Goal: Task Accomplishment & Management: Manage account settings

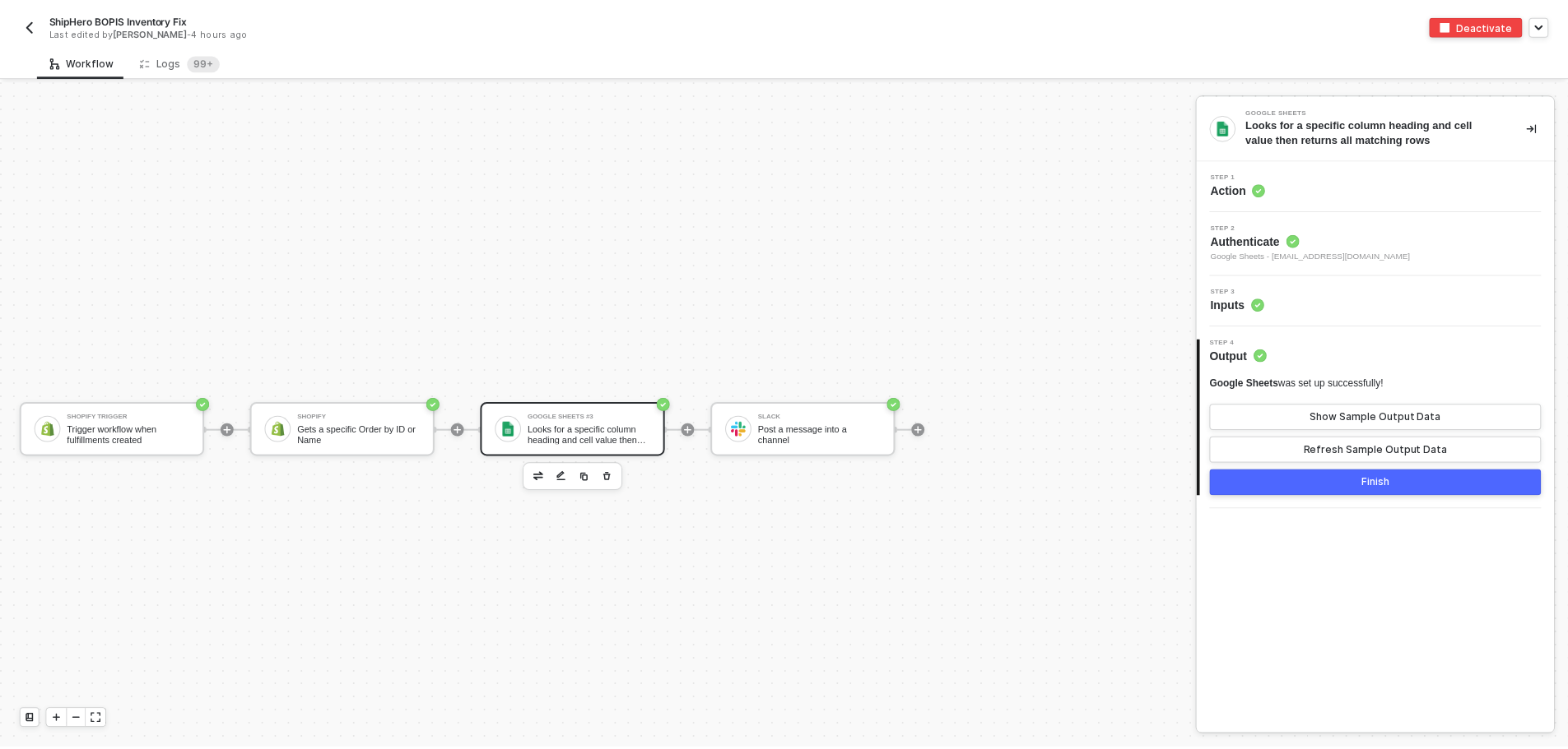
scroll to position [31, 0]
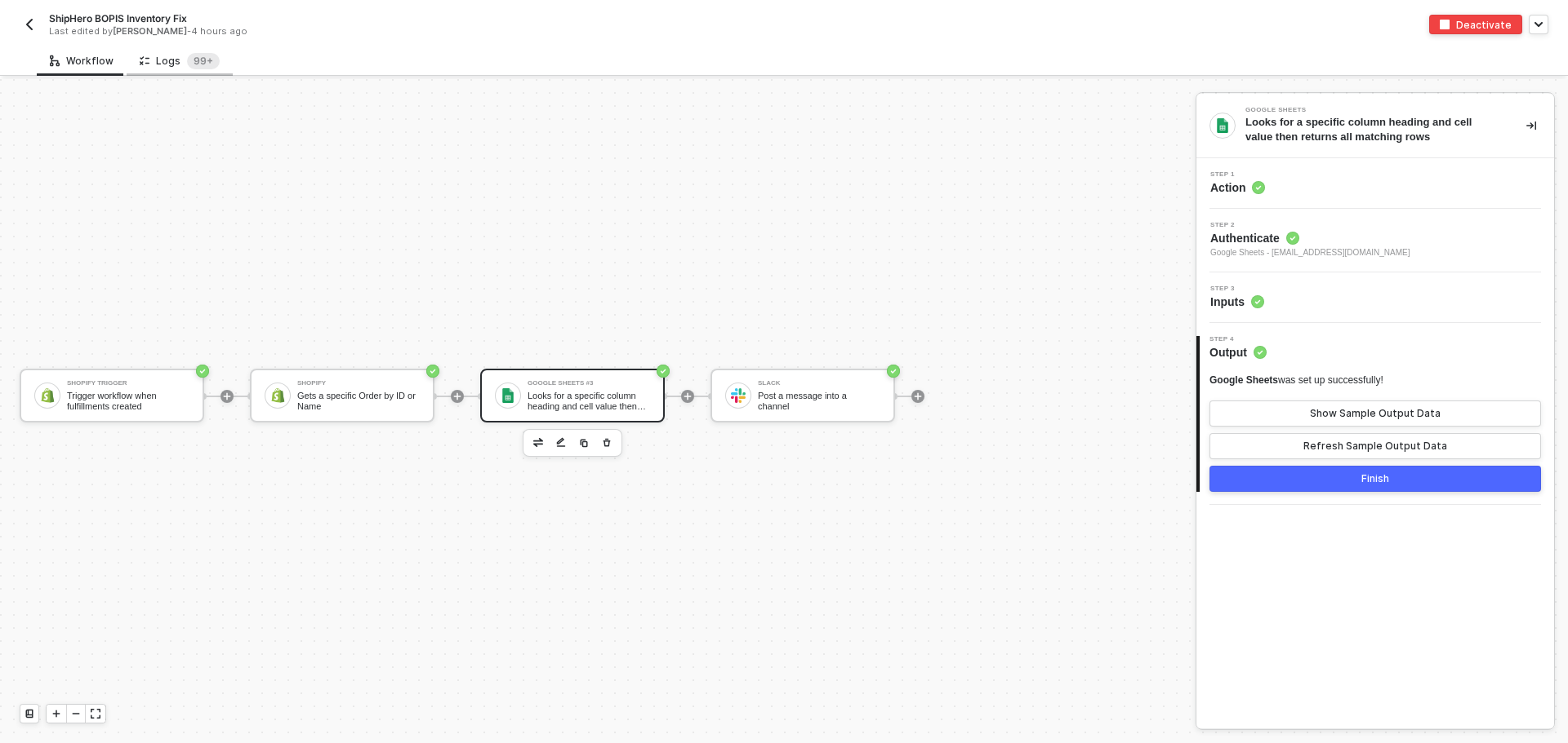
click at [152, 56] on div "Logs 99+" at bounding box center [179, 61] width 80 height 17
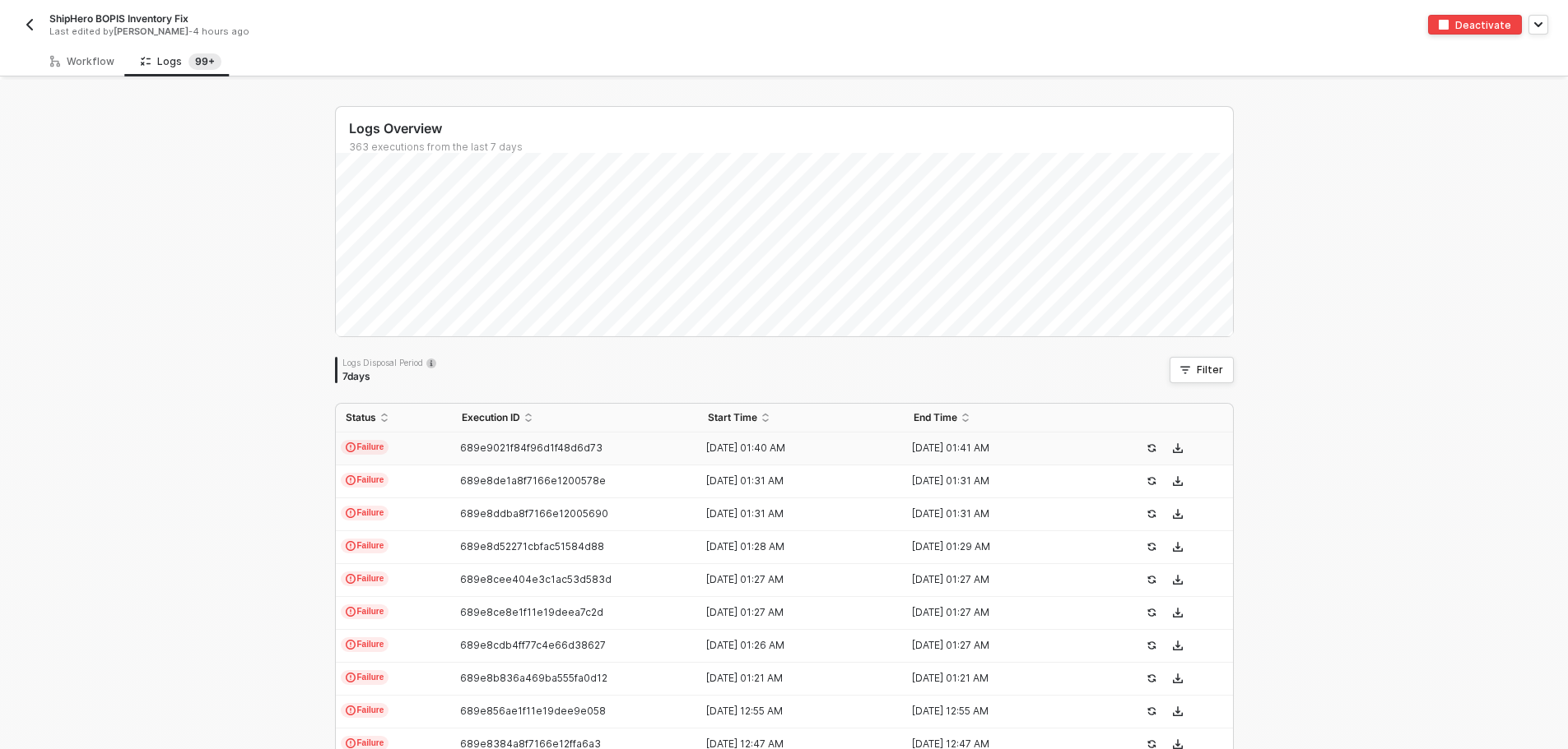
click at [460, 444] on span "689e9021f84f96d1f48d6d73" at bounding box center [531, 448] width 142 height 12
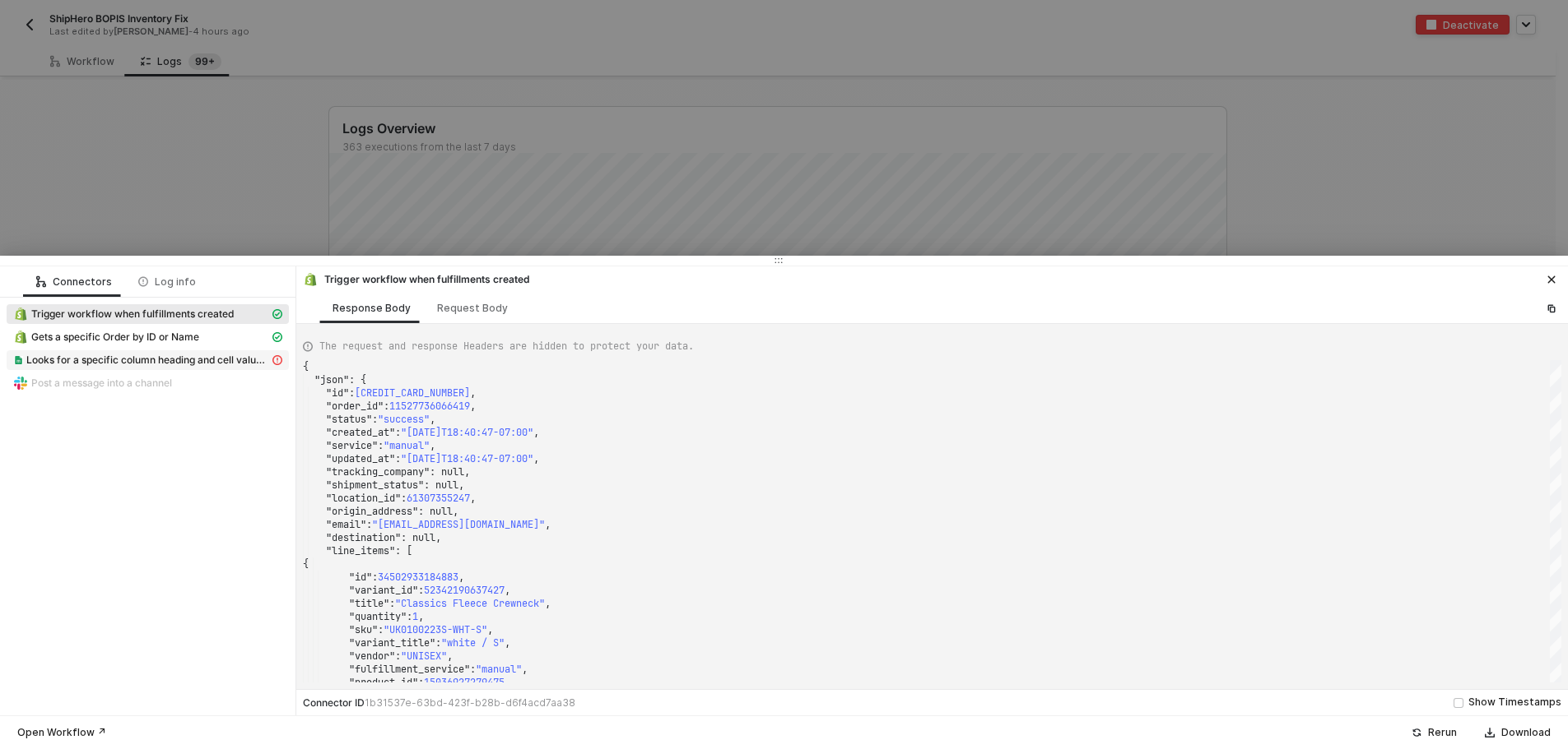
click at [135, 355] on span "Looks for a specific column heading and cell value then returns all matching ro…" at bounding box center [147, 360] width 243 height 13
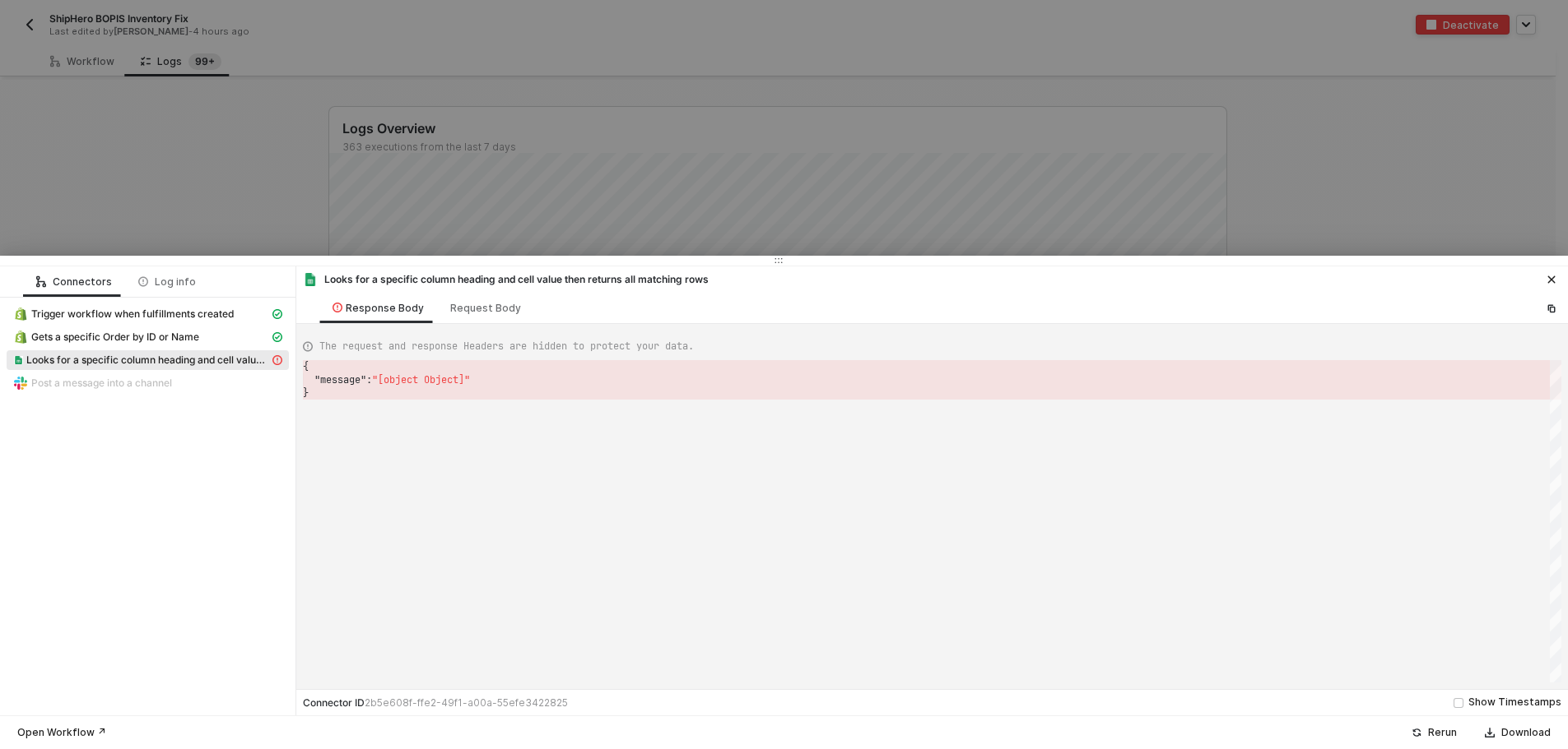
click at [524, 374] on div ""message" : "[object Object]"" at bounding box center [931, 379] width 1258 height 13
click at [494, 310] on div "Request Body" at bounding box center [485, 308] width 71 height 13
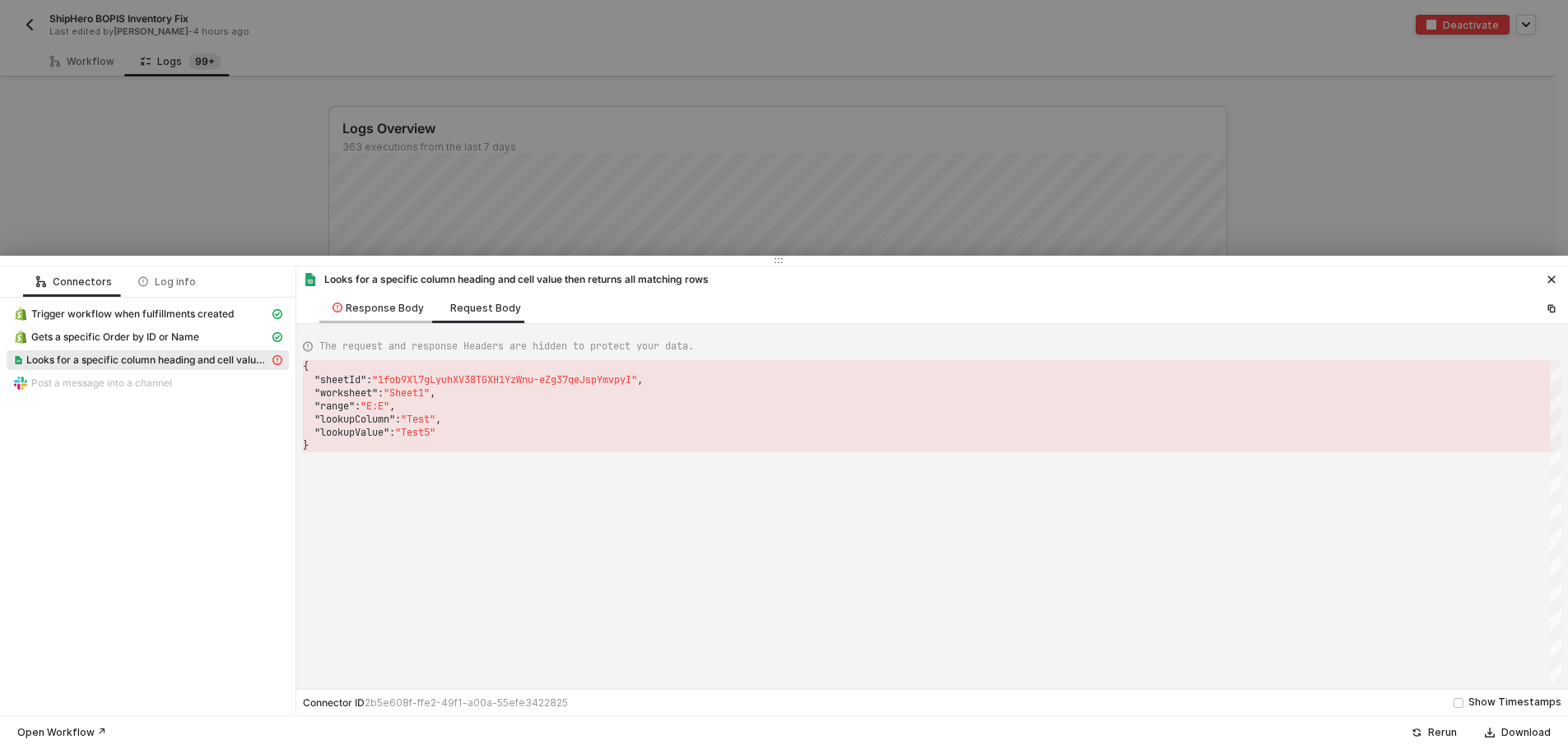
click at [371, 307] on div "Response Body" at bounding box center [379, 308] width 92 height 13
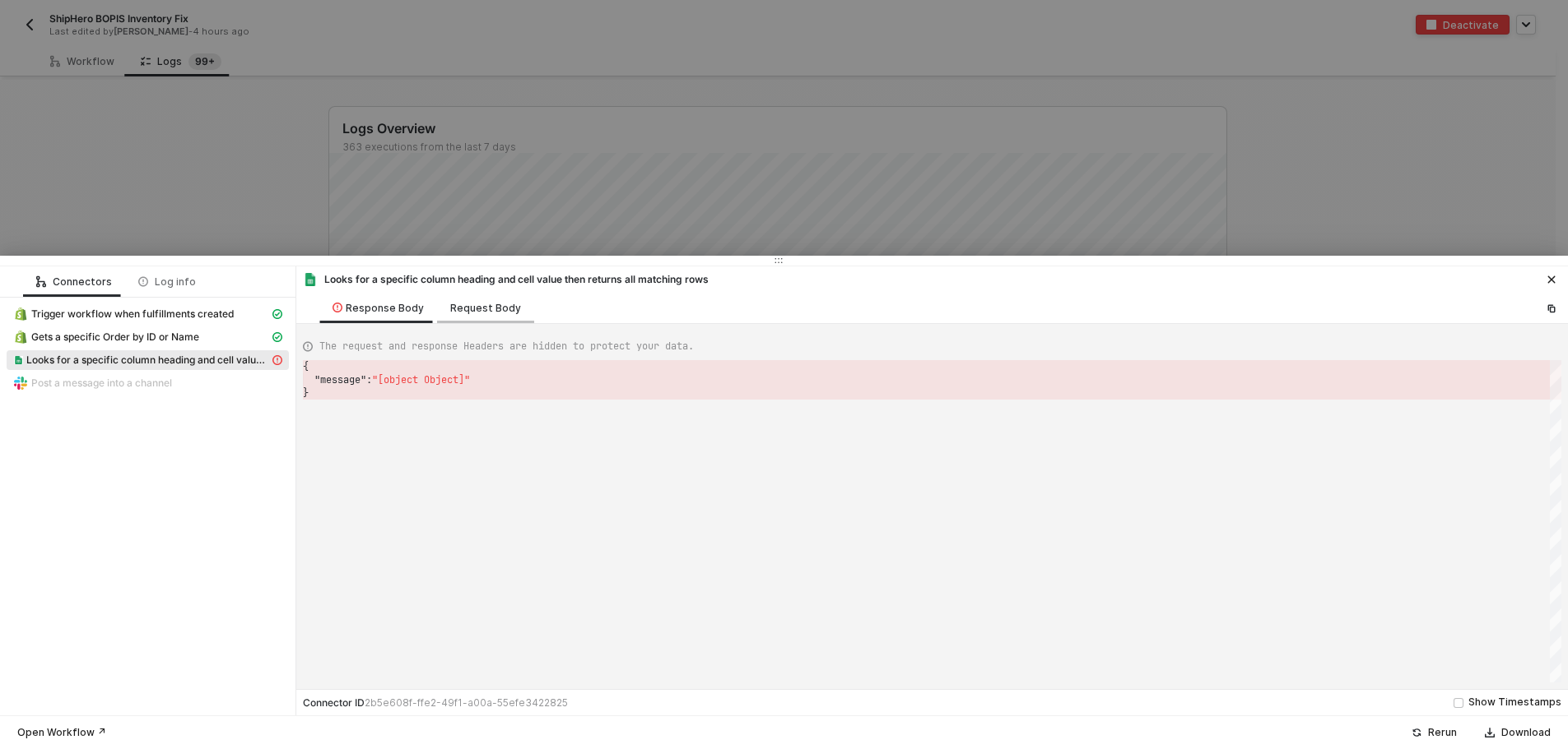
click at [450, 305] on div "Request Body" at bounding box center [485, 308] width 71 height 13
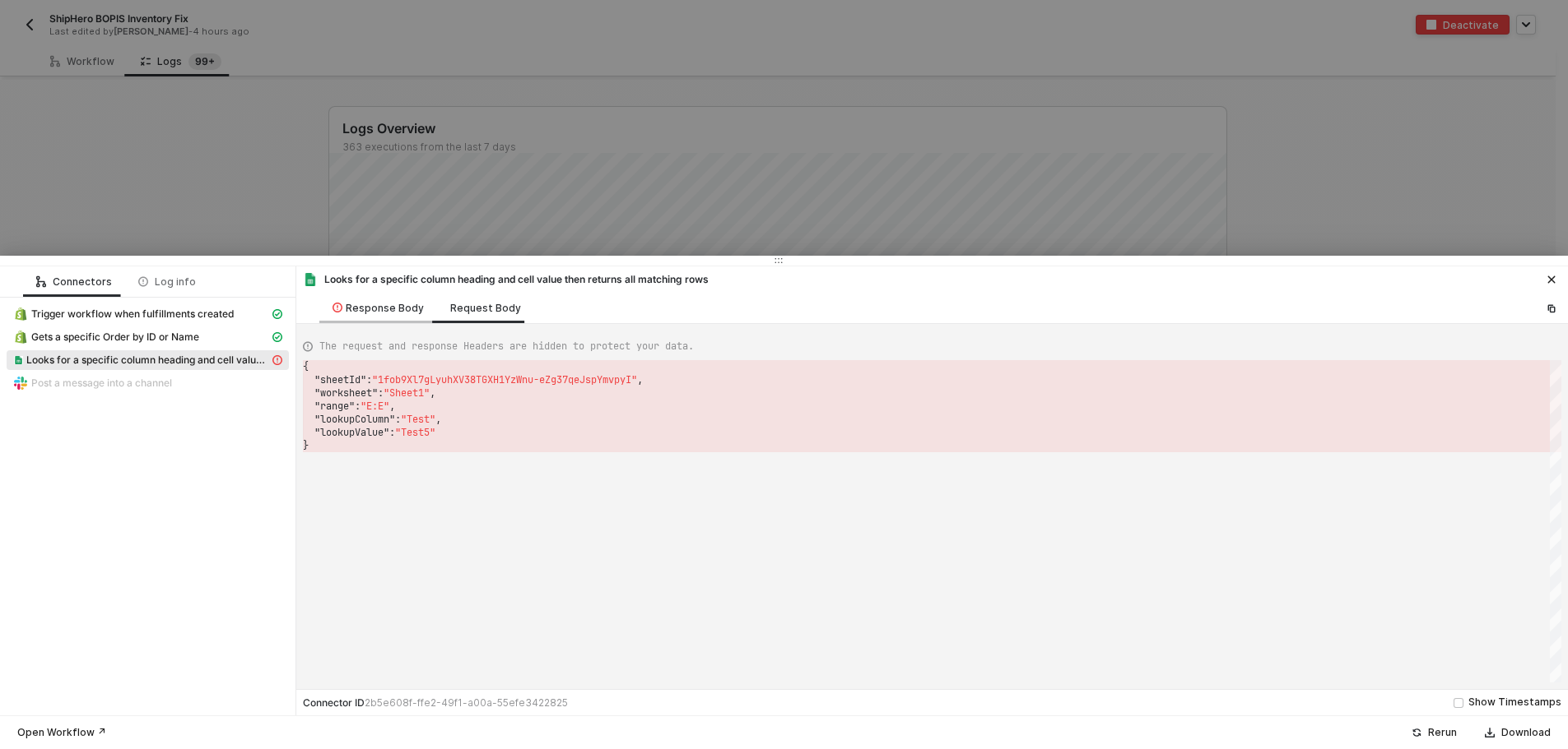
click at [399, 305] on div "Response Body" at bounding box center [379, 308] width 92 height 13
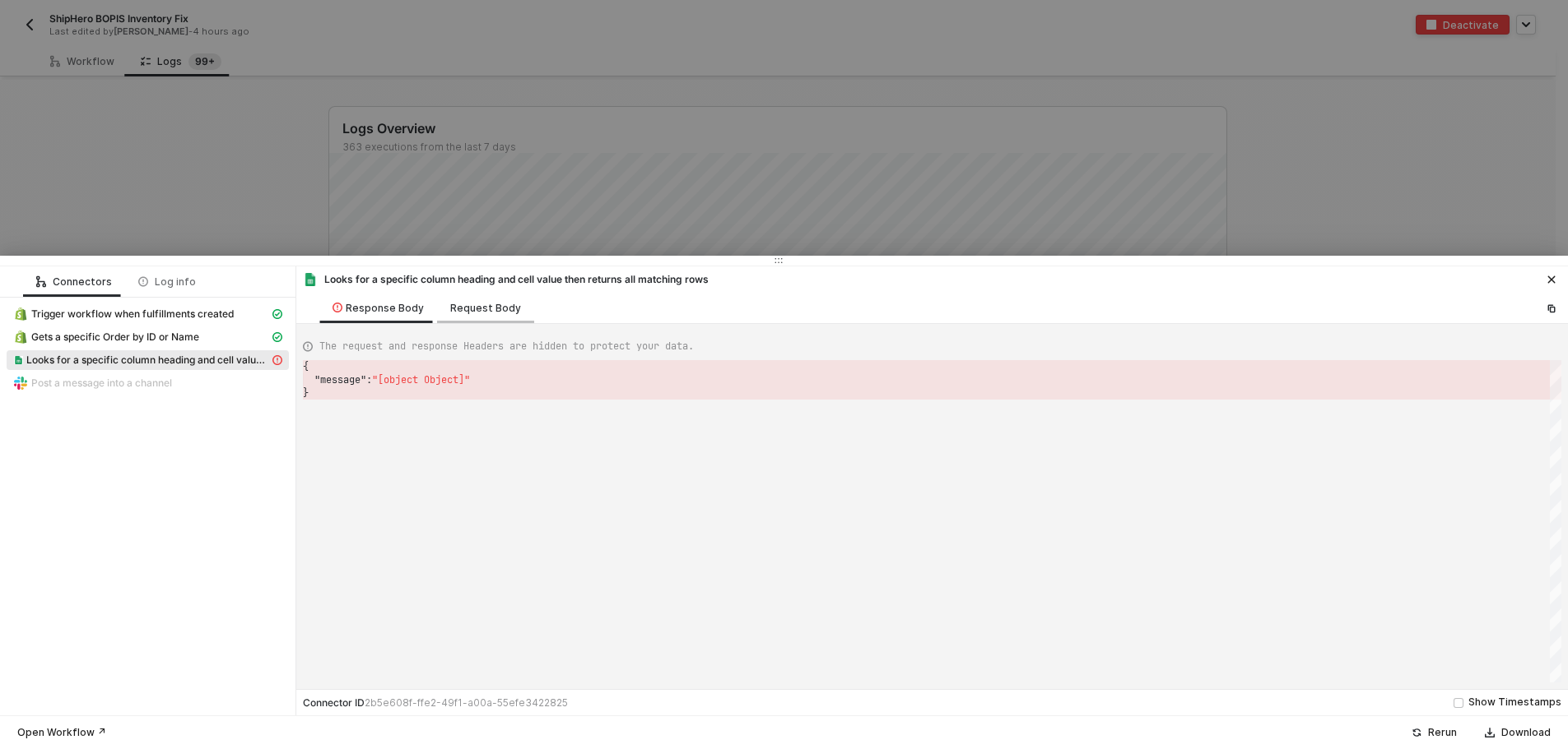
click at [499, 308] on div "Request Body" at bounding box center [485, 308] width 71 height 13
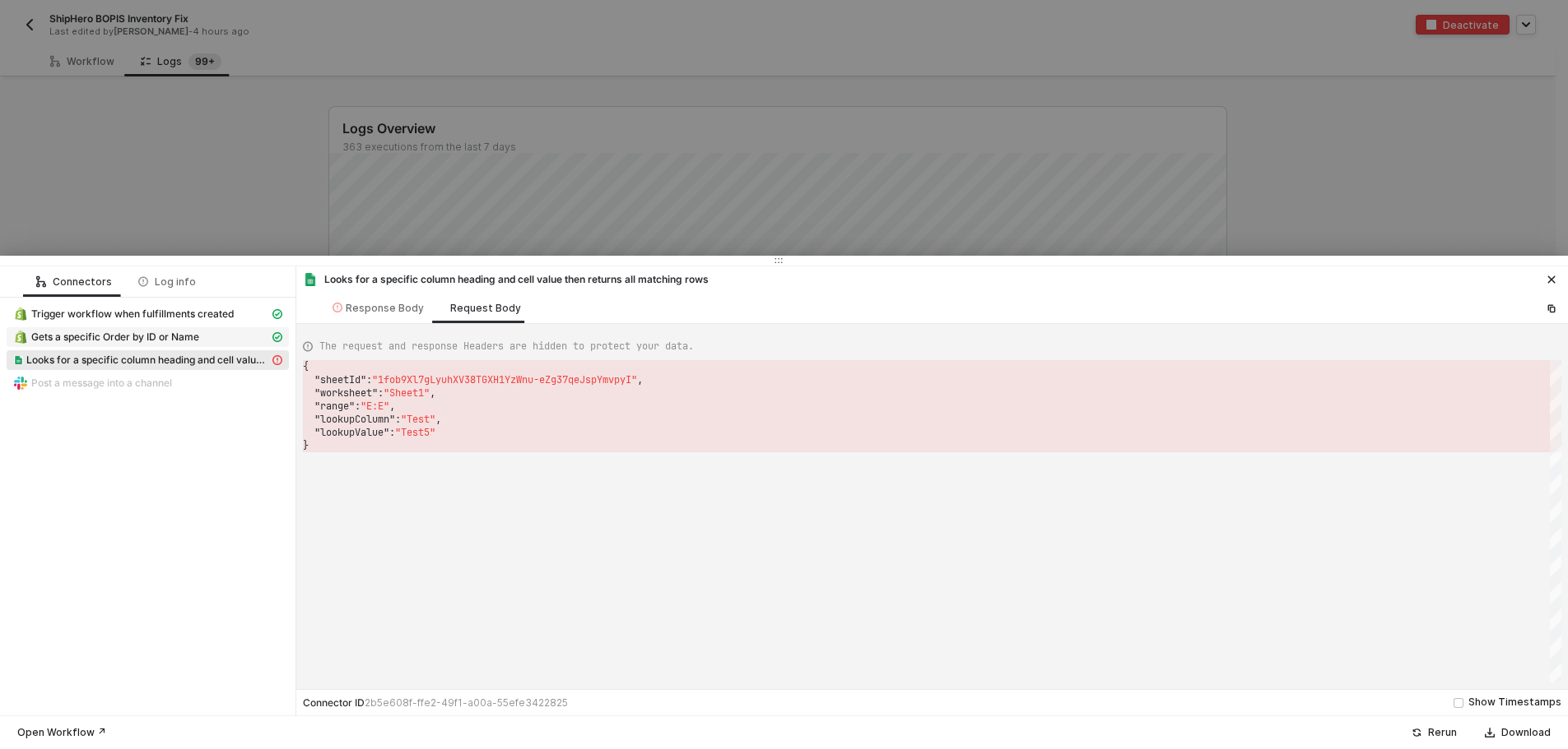
click at [215, 328] on span "Gets a specific Order by ID or Name" at bounding box center [147, 338] width 282 height 20
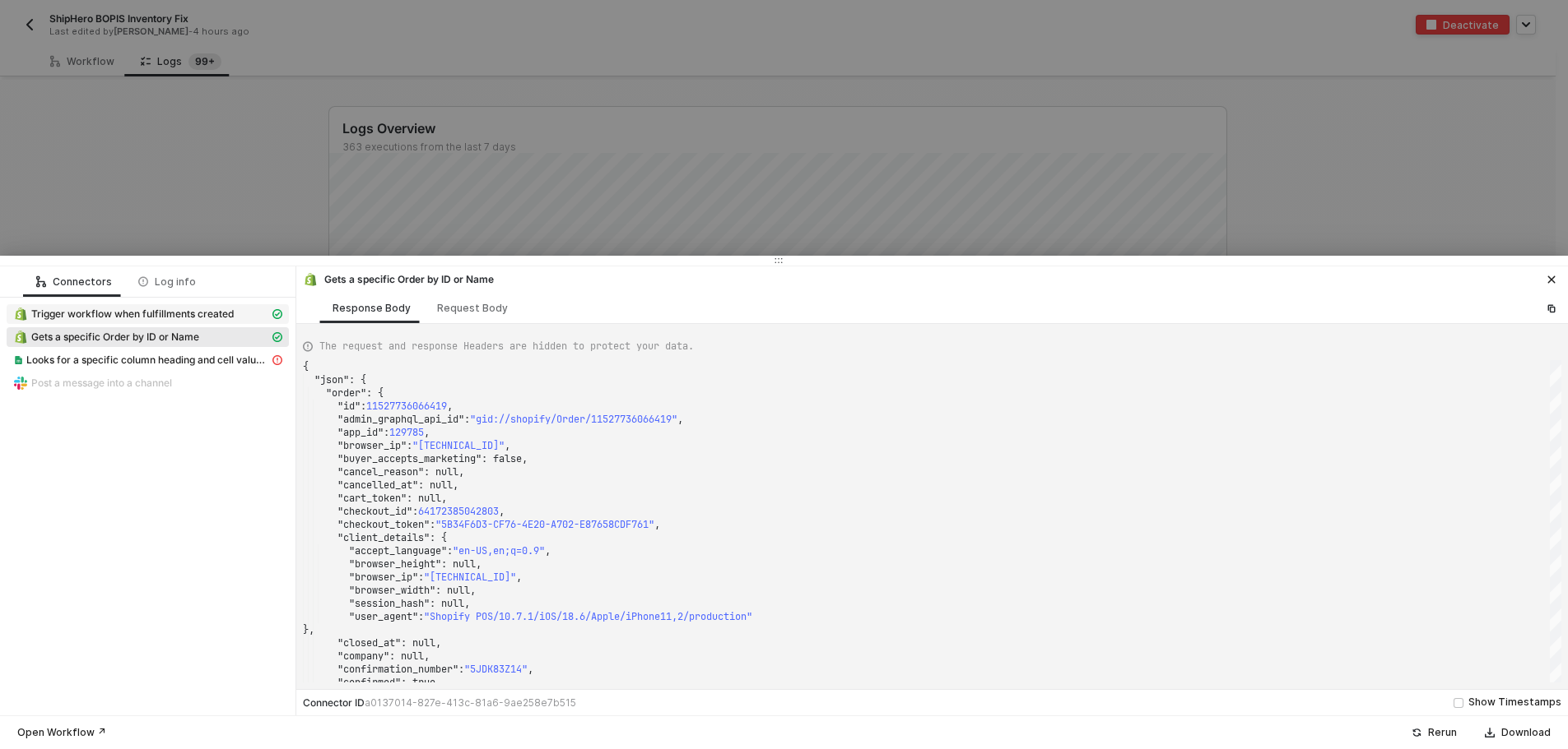
click at [261, 307] on div "Trigger workflow when fulfillments created" at bounding box center [140, 314] width 256 height 15
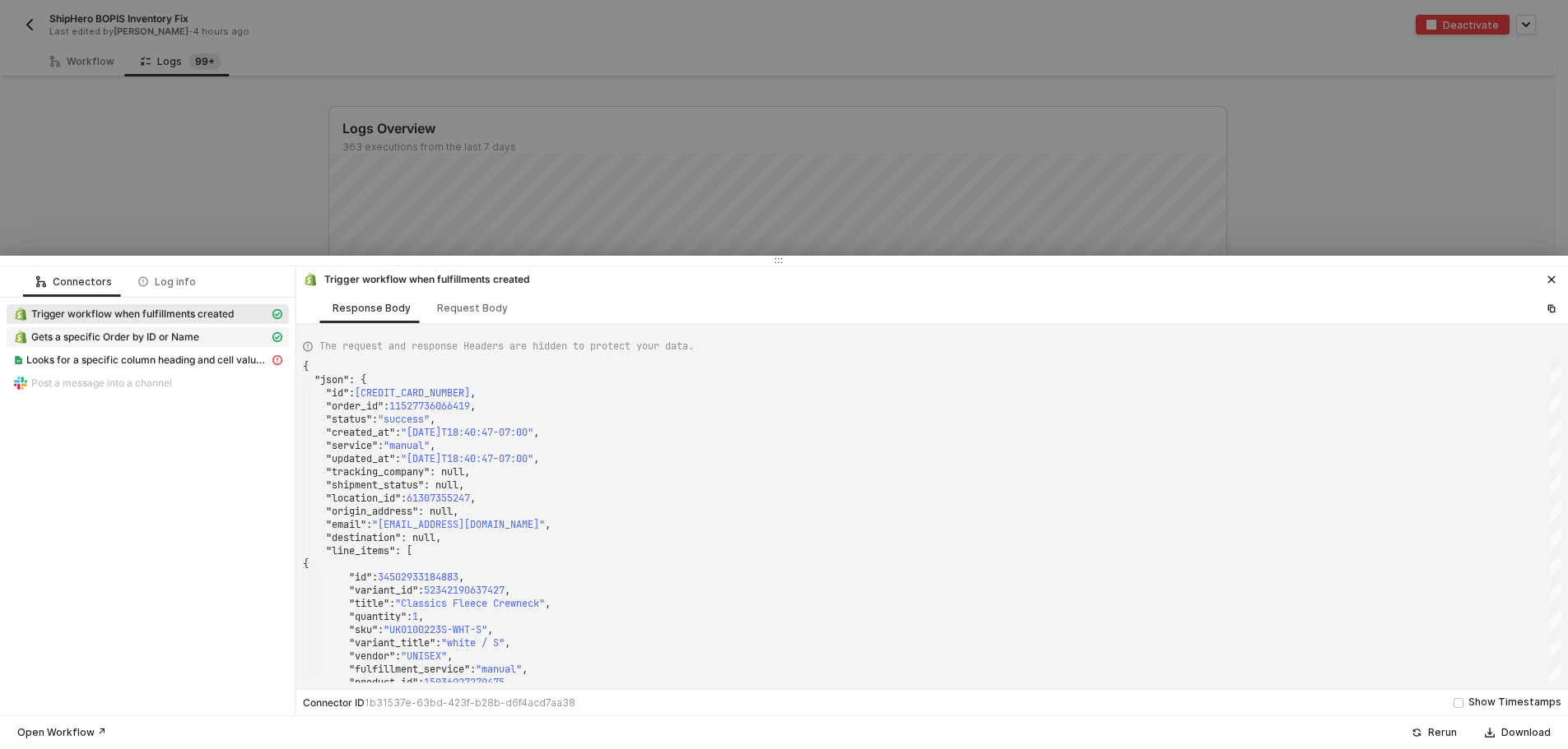
click at [239, 341] on div "Gets a specific Order by ID or Name" at bounding box center [140, 337] width 256 height 15
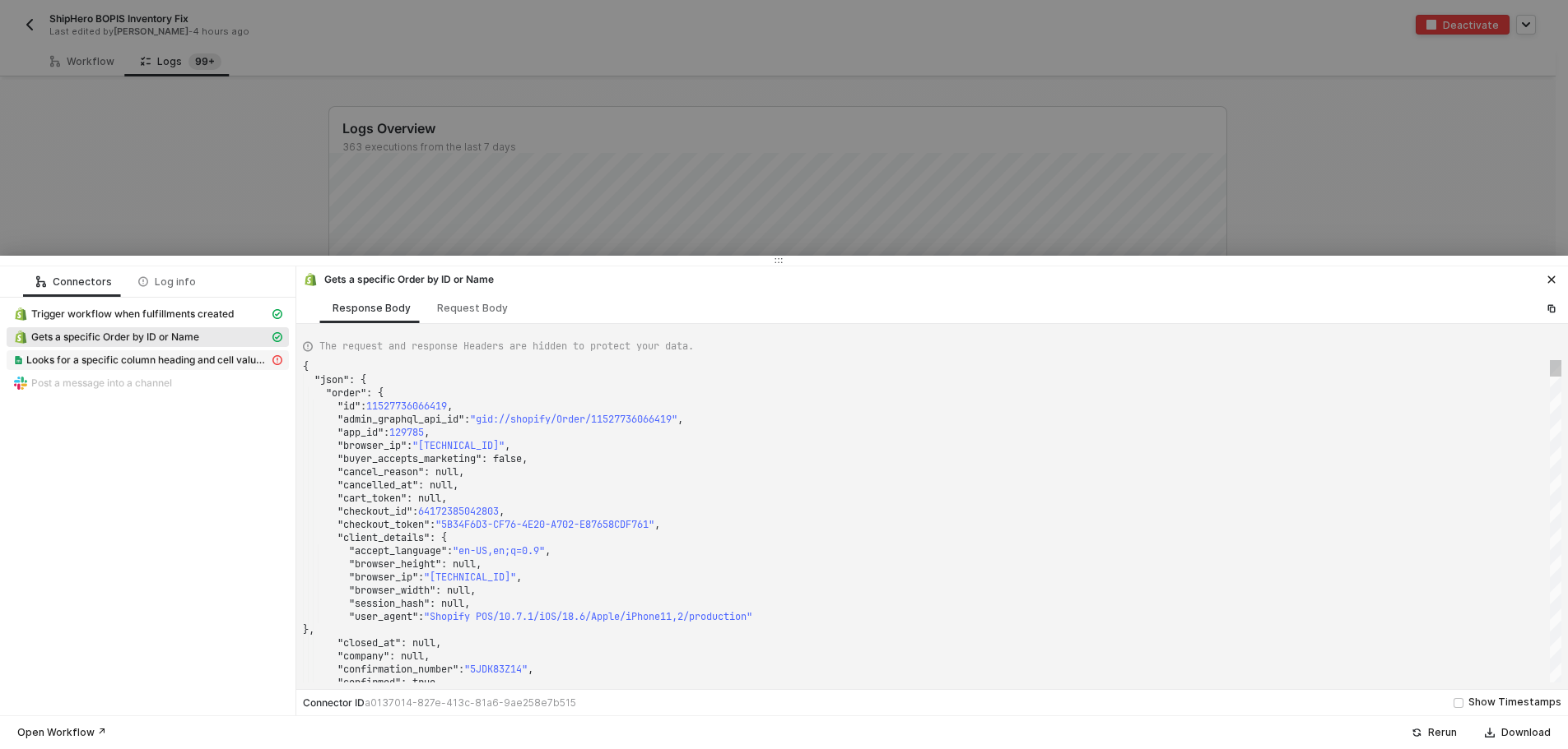
click at [243, 359] on span "Looks for a specific column heading and cell value then returns all matching ro…" at bounding box center [147, 360] width 243 height 13
type textarea "{ "message": "[object Object]" }"
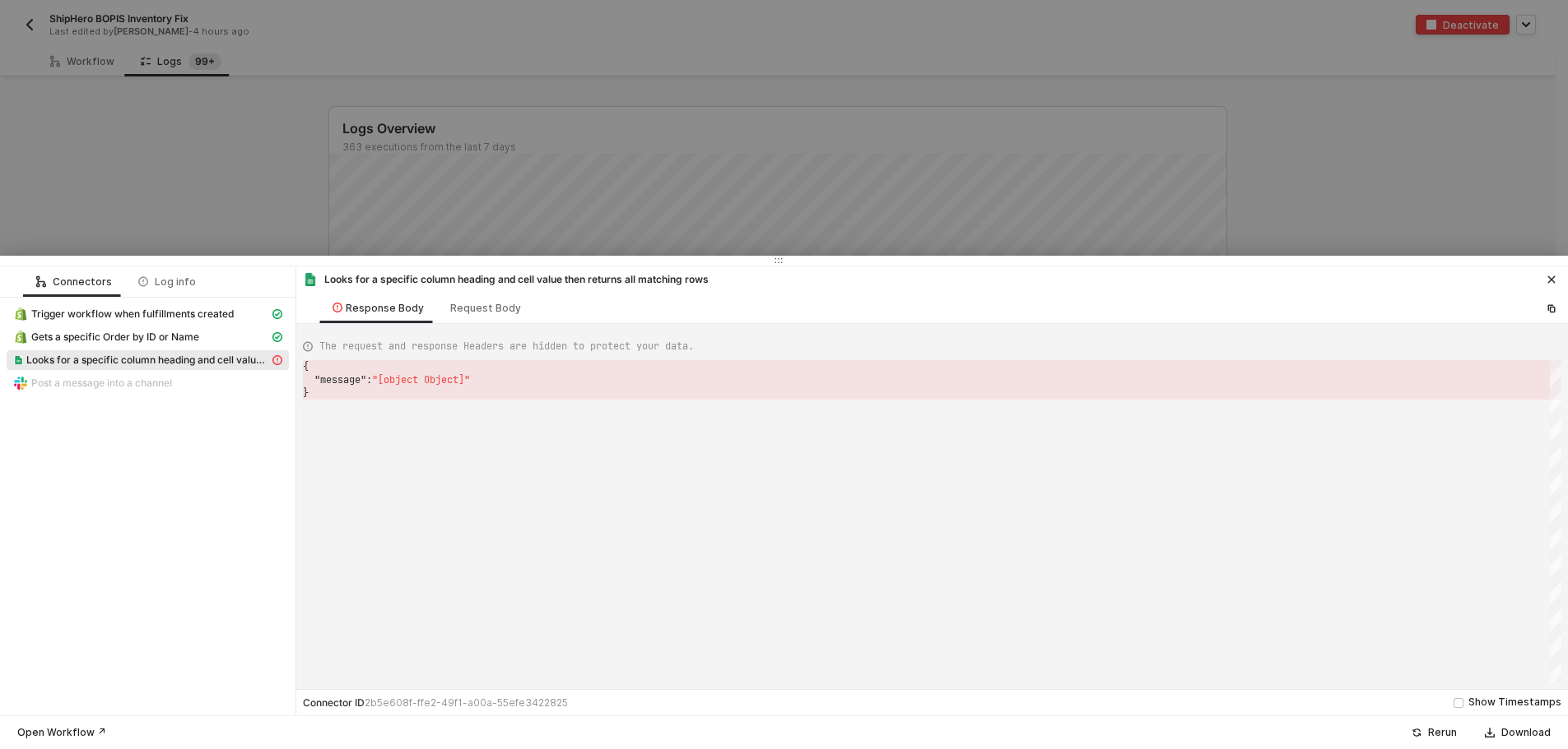
click at [1547, 283] on icon "icon-close" at bounding box center [1551, 280] width 10 height 10
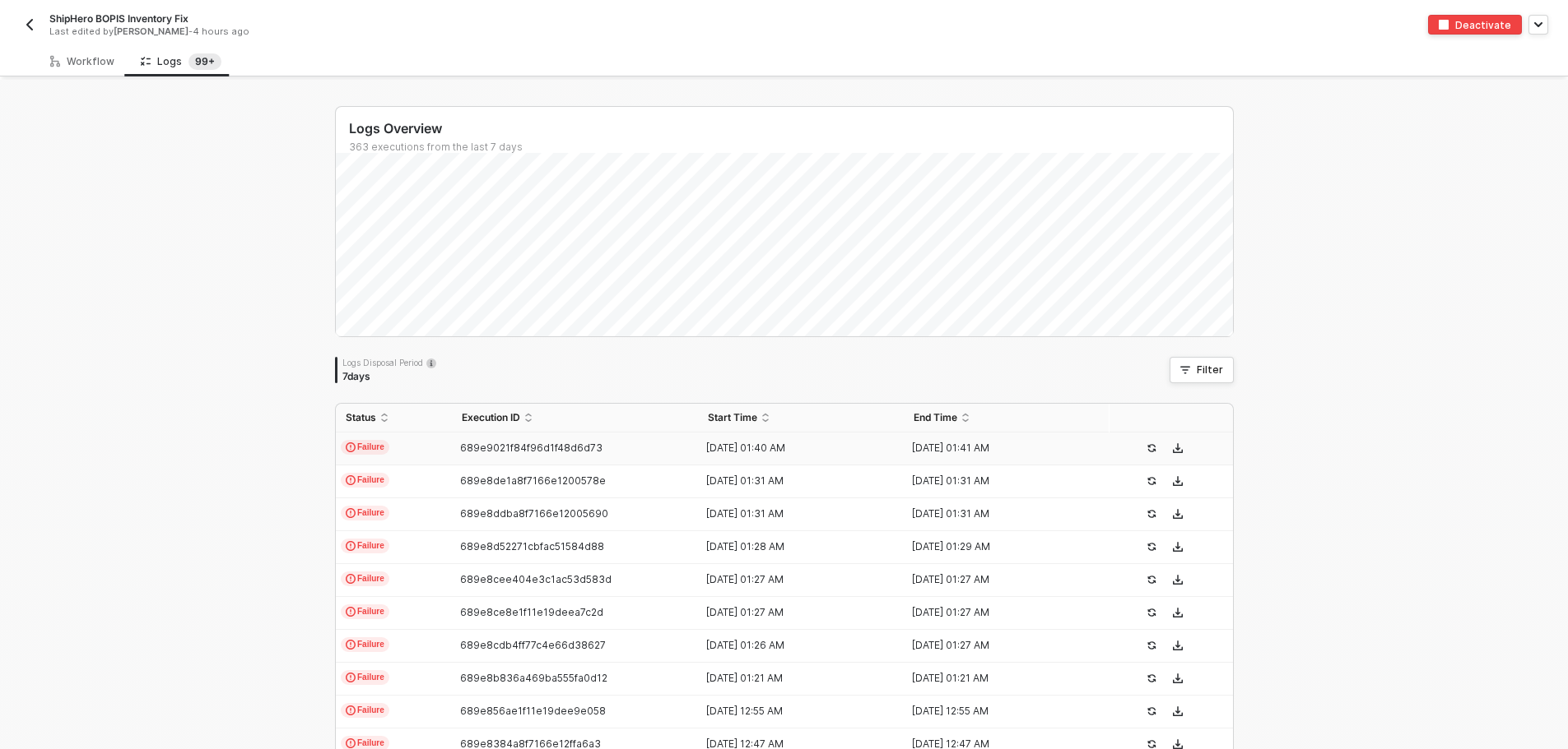
click at [28, 30] on img "button" at bounding box center [29, 24] width 13 height 13
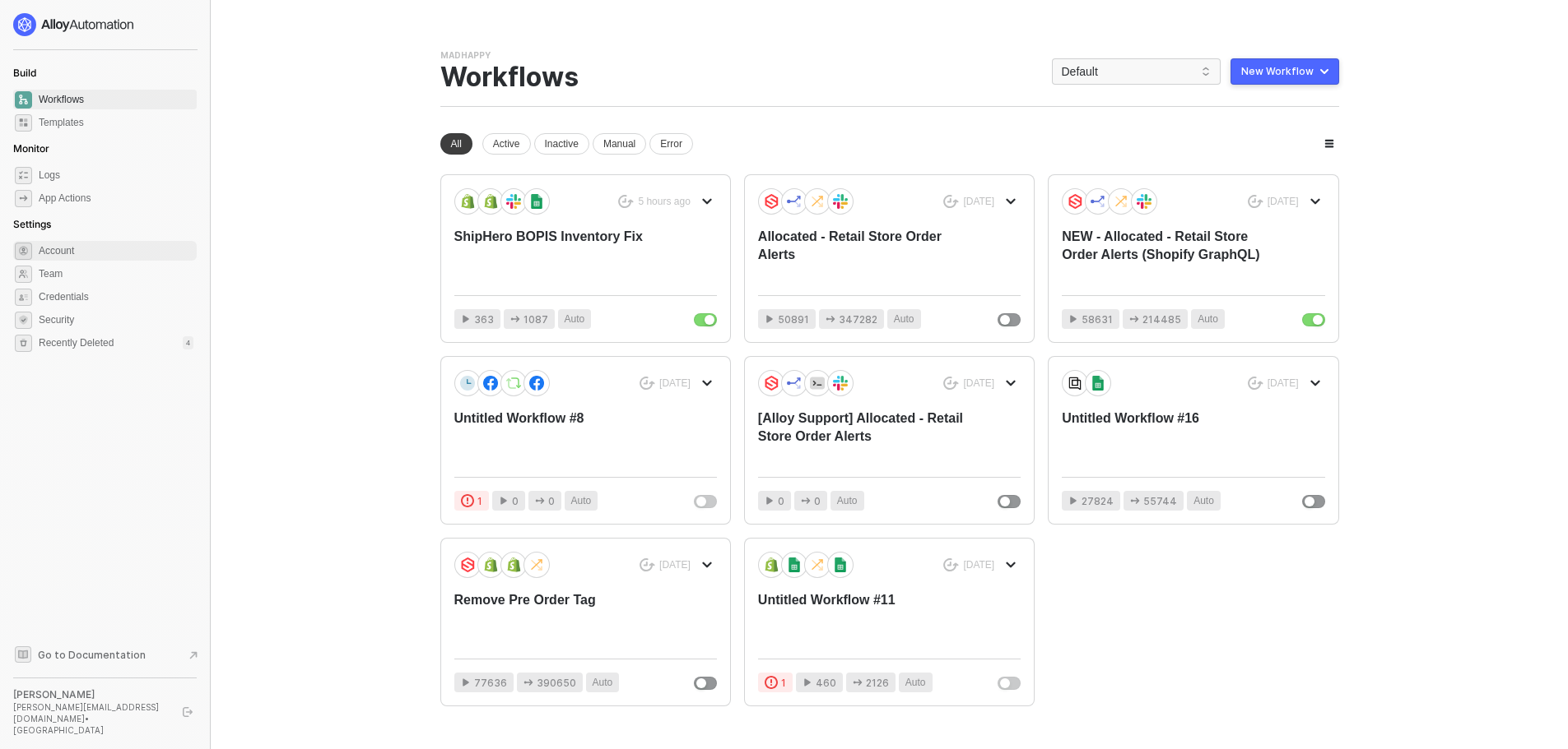
click at [93, 255] on span "Account" at bounding box center [116, 251] width 154 height 20
